Goal: Find specific page/section: Find specific page/section

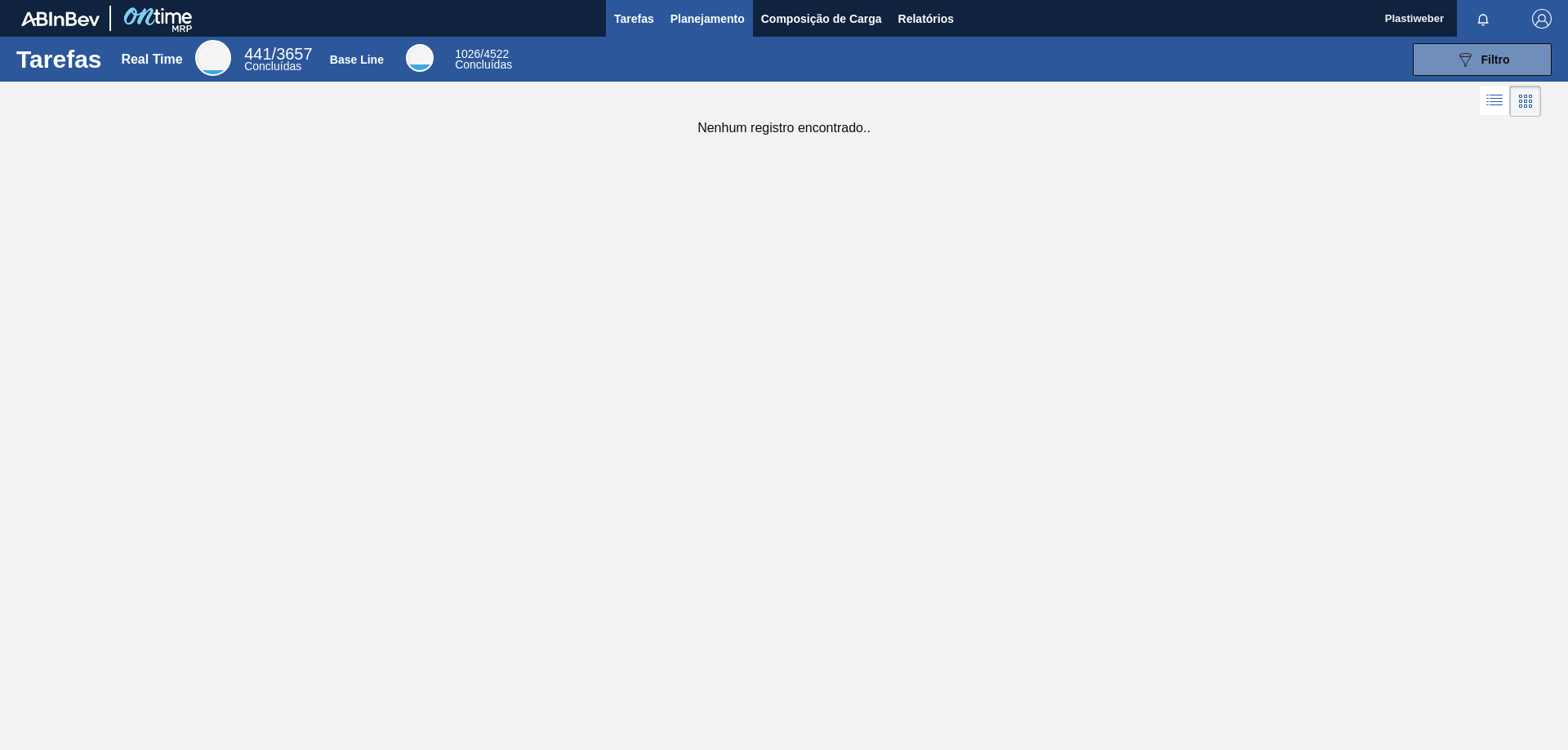
click at [714, 22] on span "Planejamento" at bounding box center [707, 18] width 74 height 19
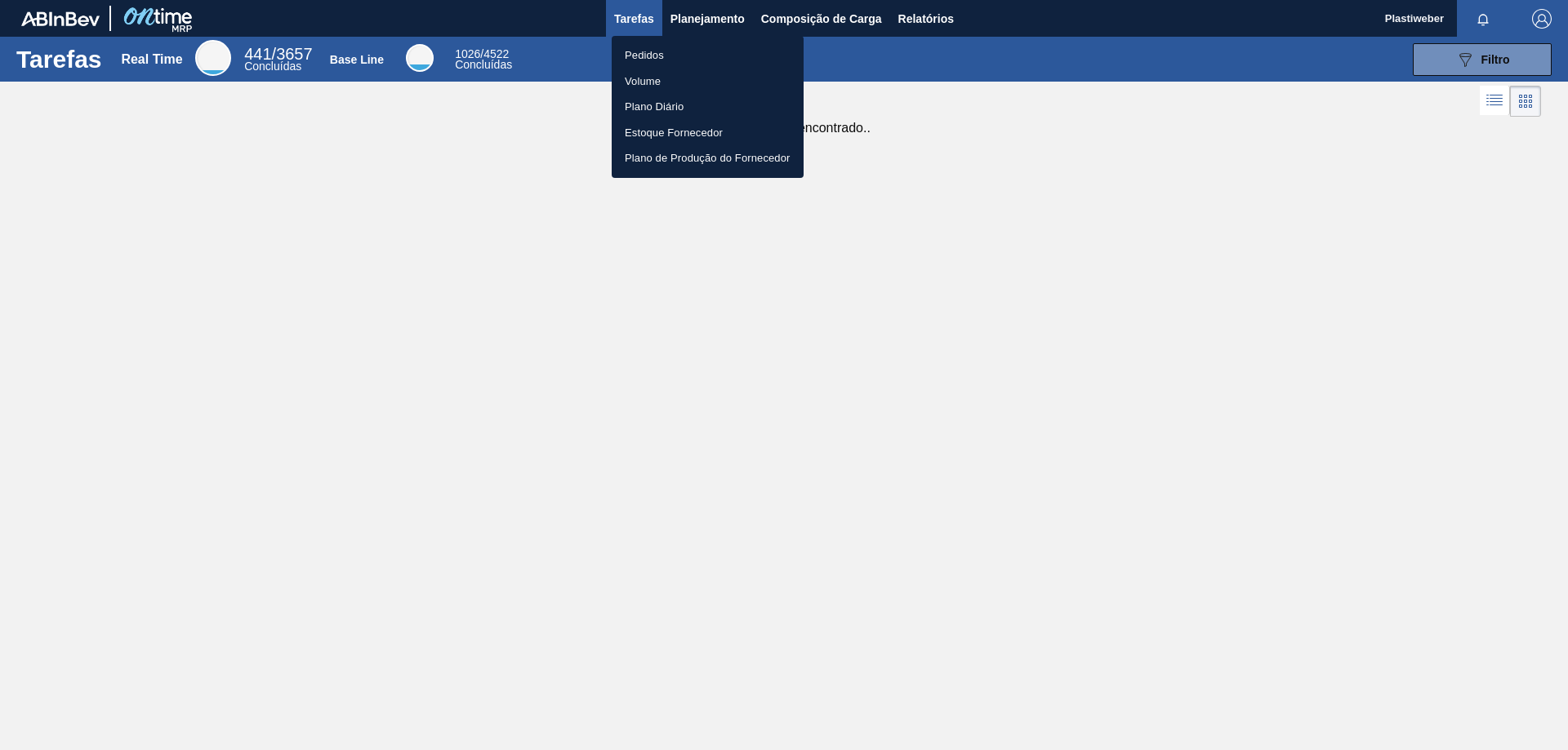
click at [728, 11] on div at bounding box center [784, 375] width 1568 height 750
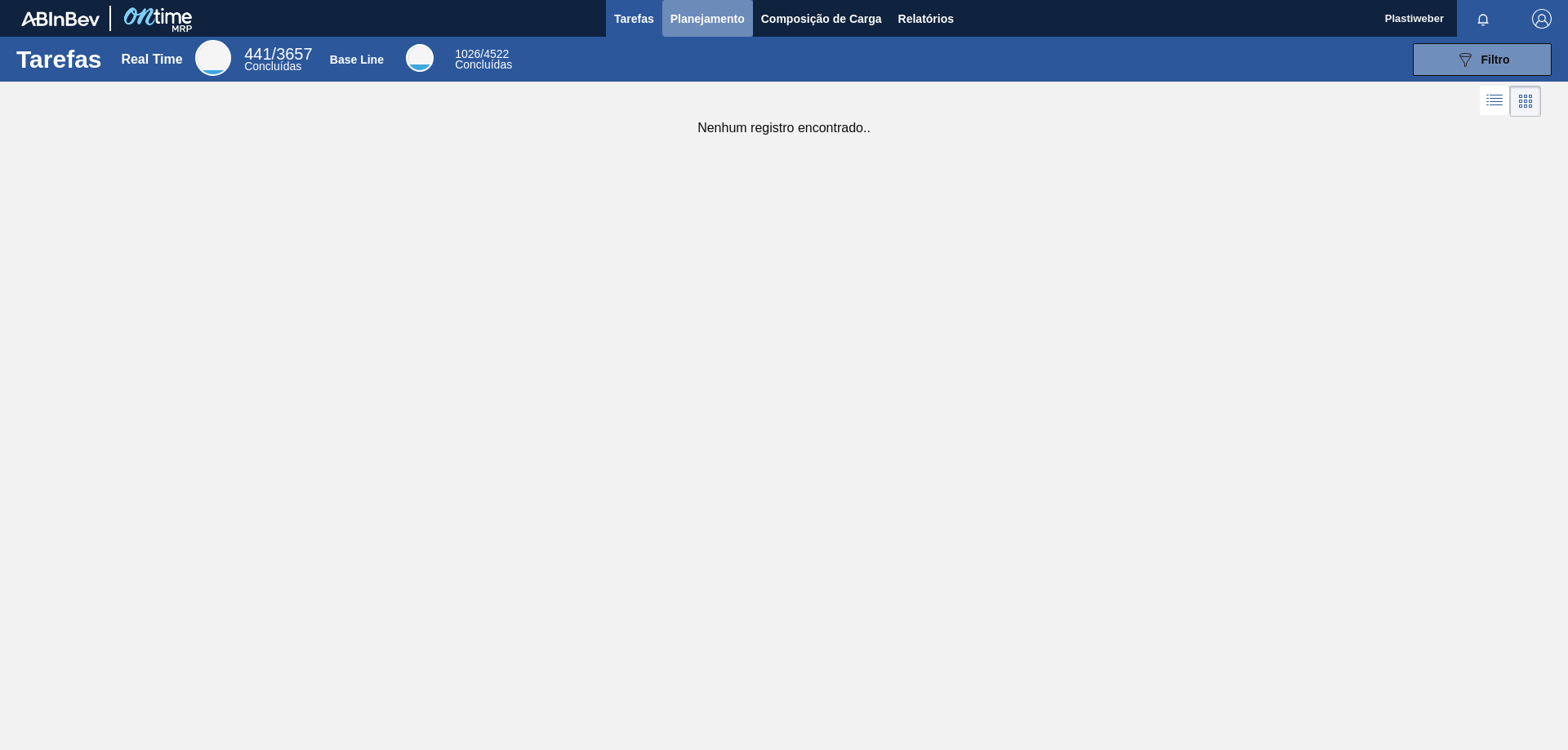
click at [704, 21] on span "Planejamento" at bounding box center [707, 18] width 74 height 19
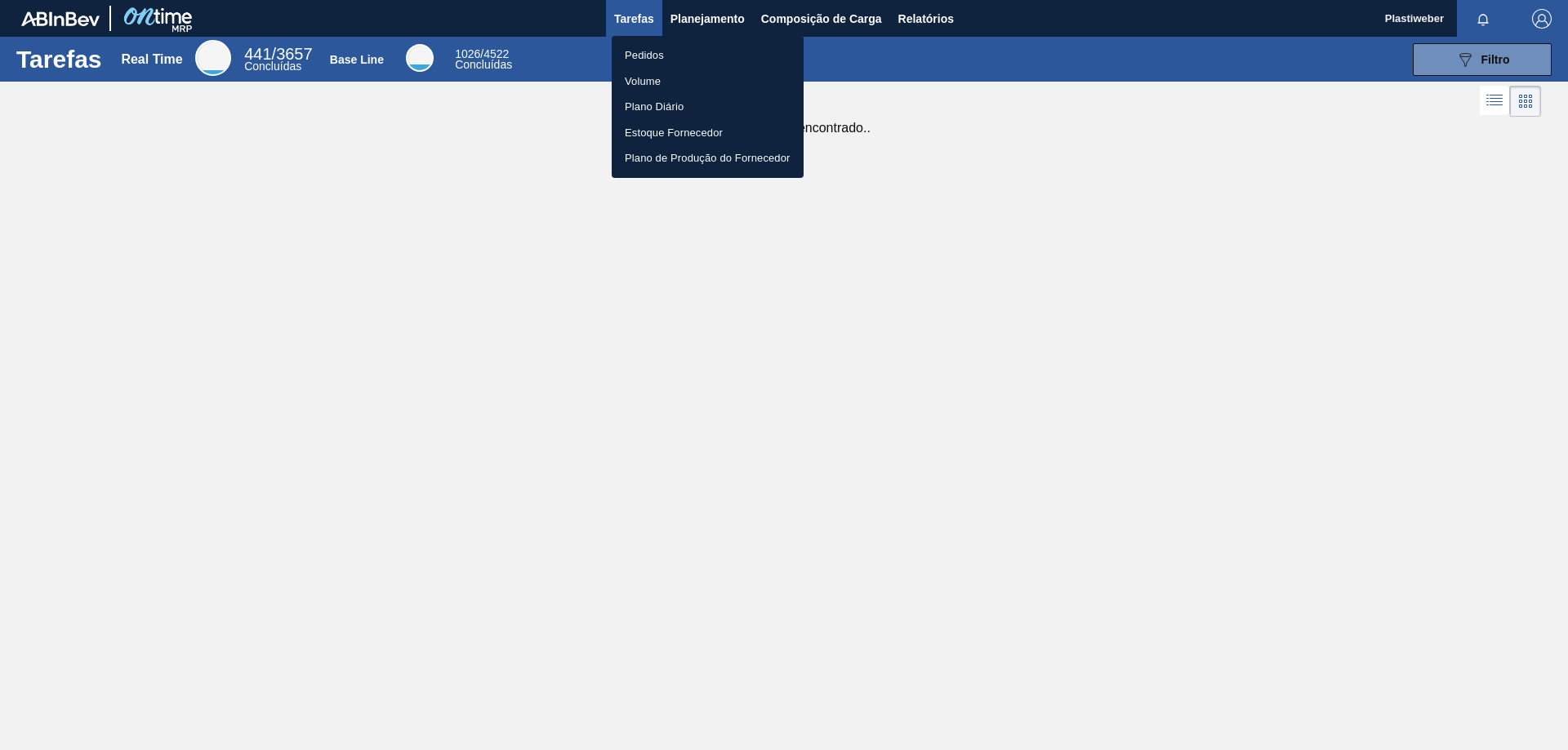
click at [721, 54] on li "Pedidos" at bounding box center [707, 56] width 192 height 26
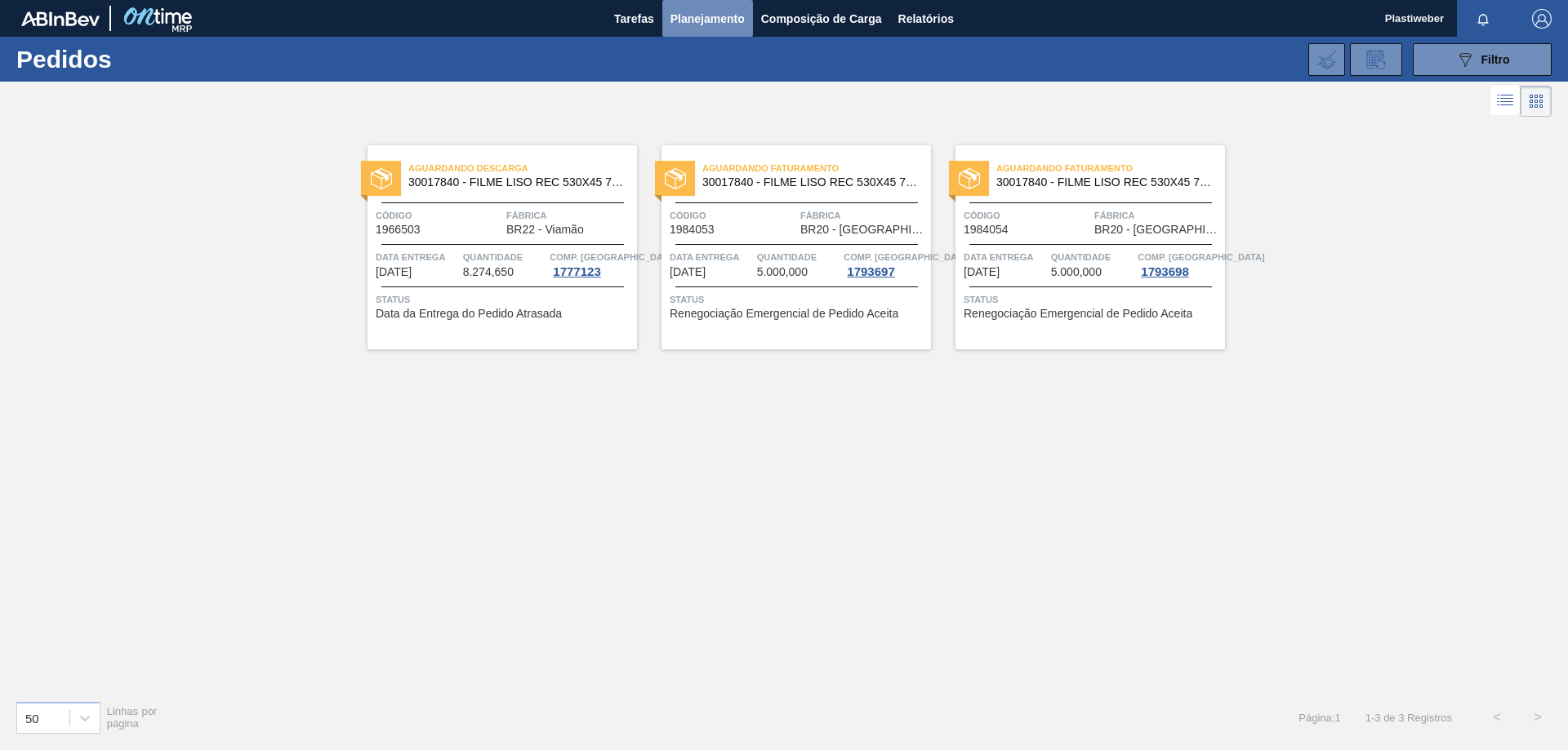
click at [682, 34] on button "Planejamento" at bounding box center [707, 18] width 90 height 36
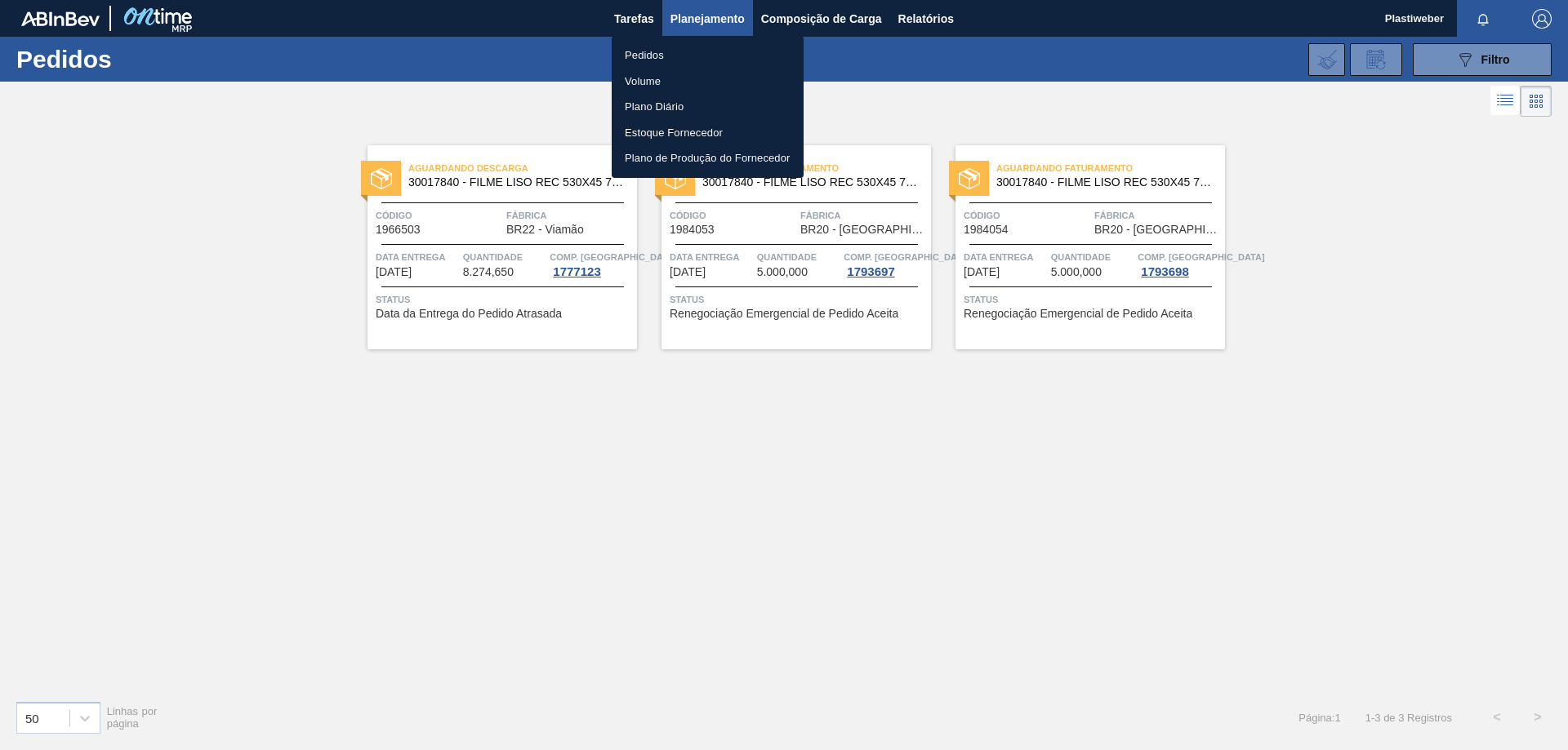
click at [646, 57] on li "Pedidos" at bounding box center [707, 56] width 192 height 26
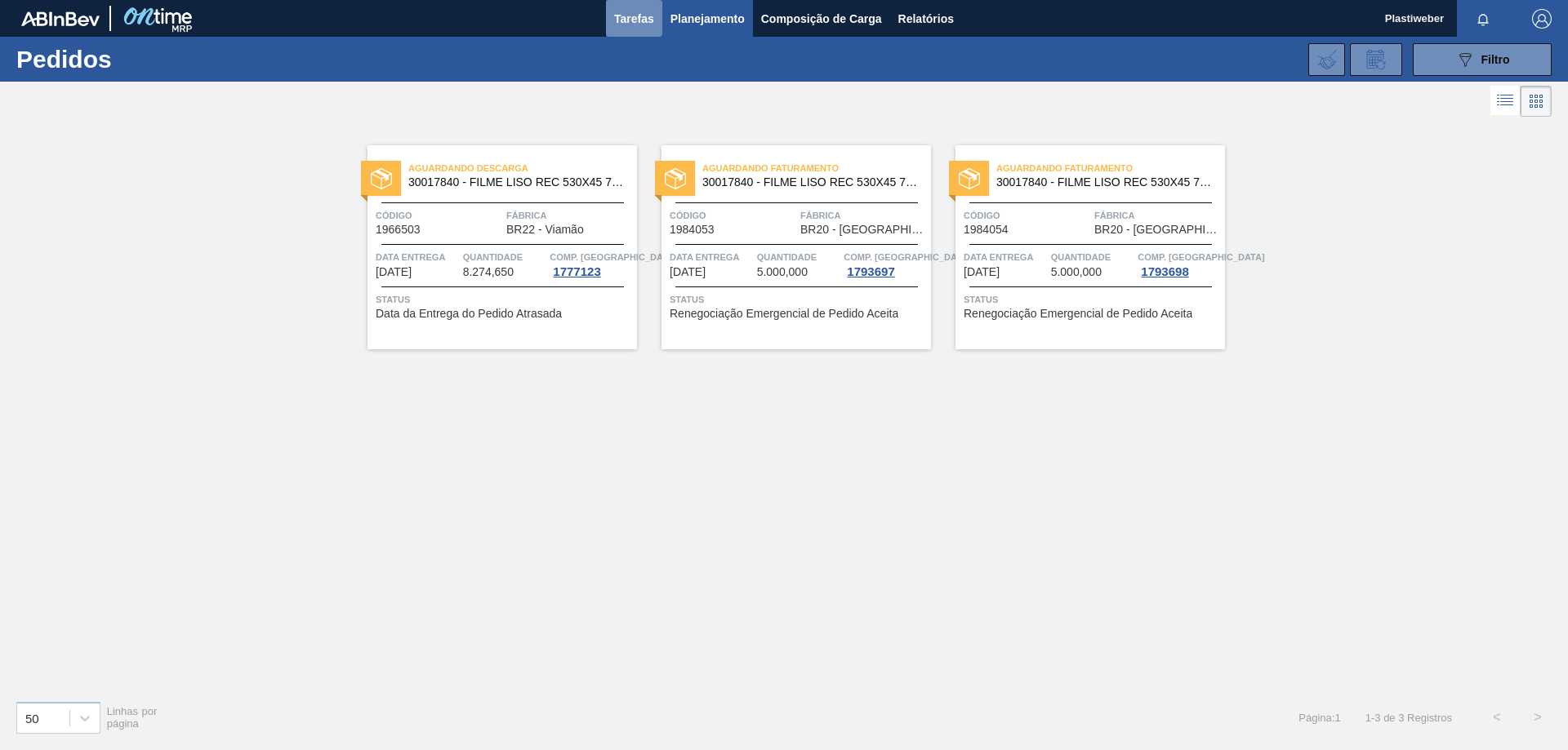
click at [609, 19] on button "Tarefas" at bounding box center [634, 18] width 57 height 36
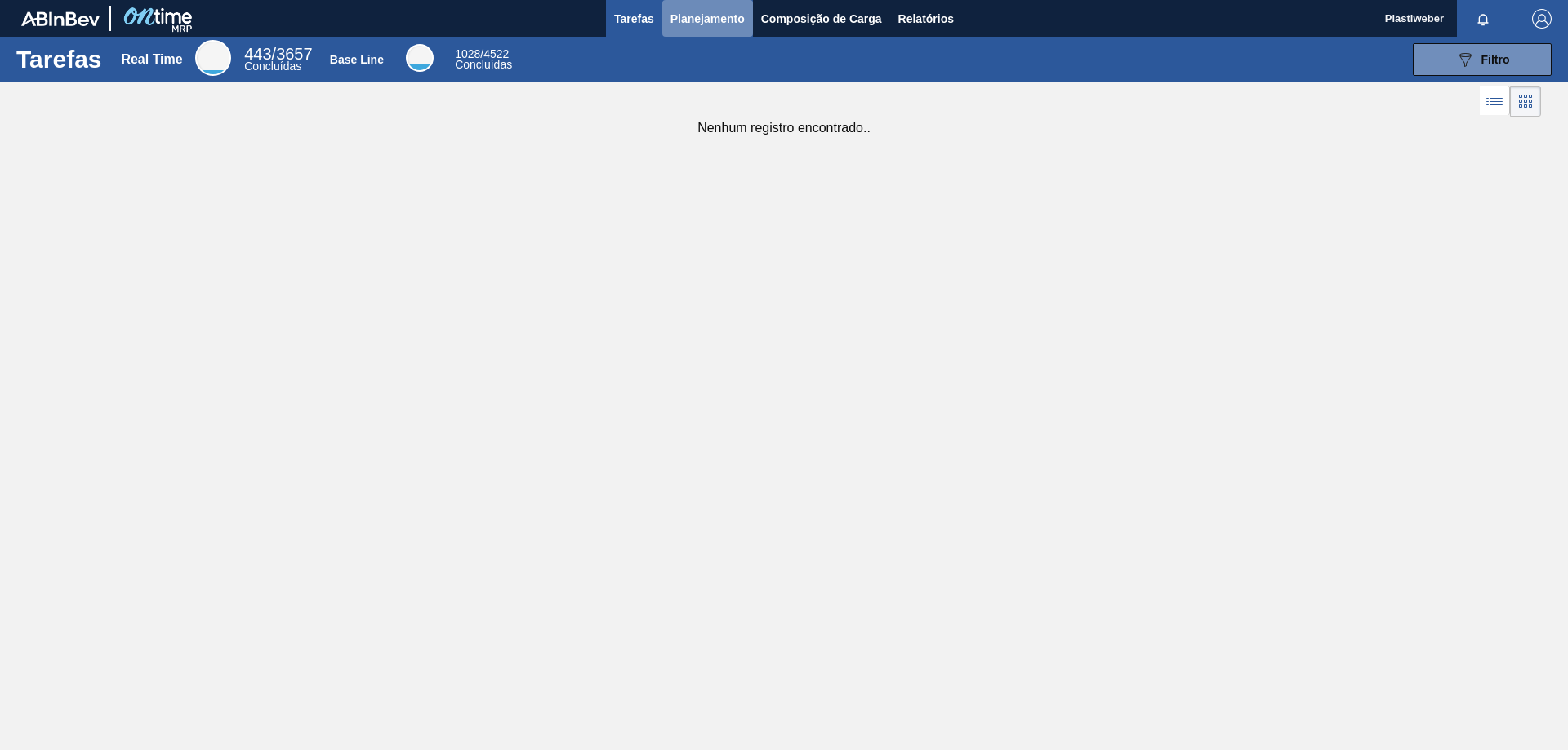
click at [703, 11] on span "Planejamento" at bounding box center [707, 18] width 74 height 19
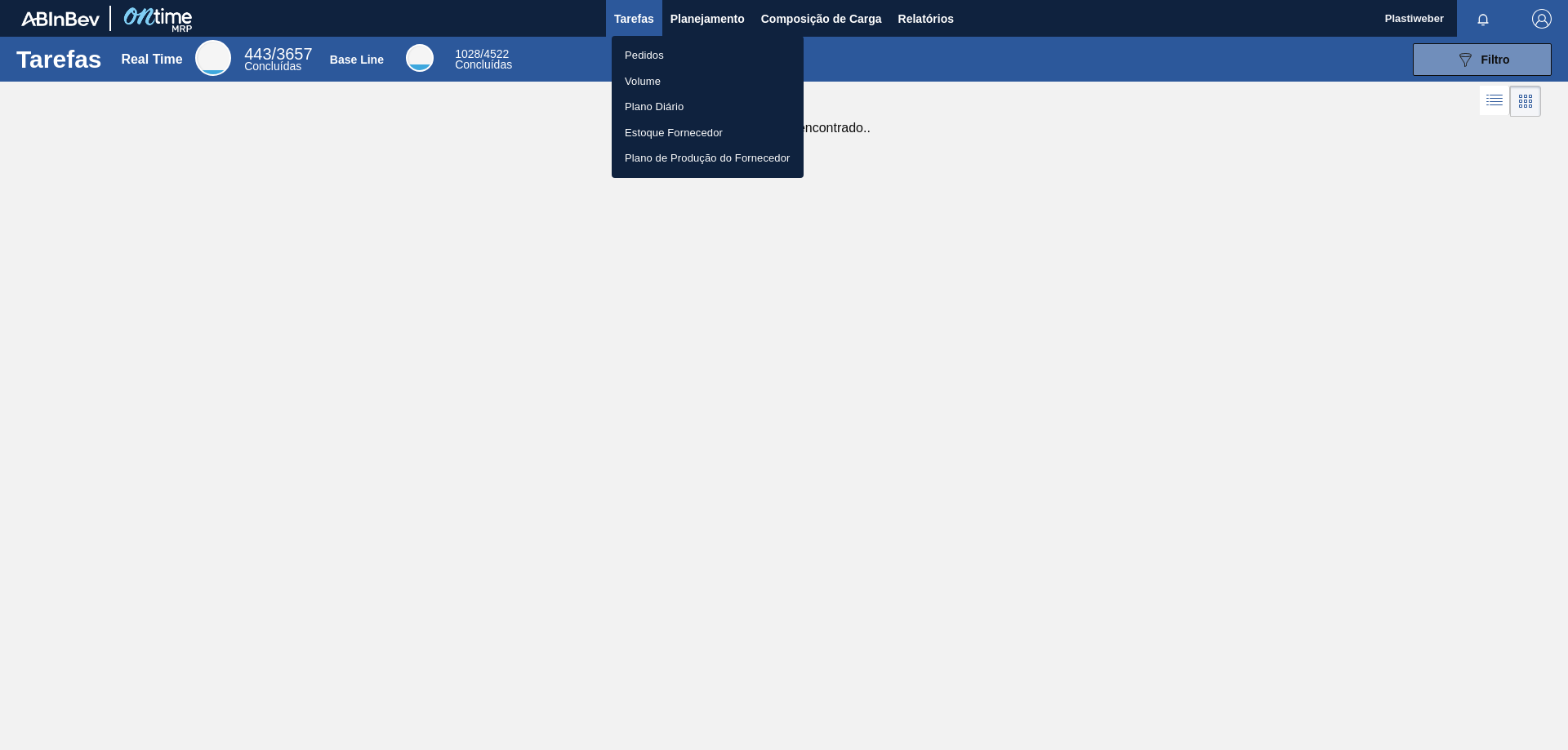
click at [667, 64] on li "Pedidos" at bounding box center [707, 56] width 192 height 26
